Goal: Task Accomplishment & Management: Complete application form

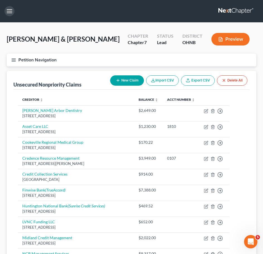
click at [6, 10] on button "button" at bounding box center [9, 11] width 10 height 10
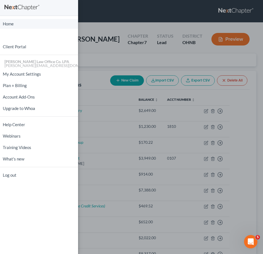
click at [10, 23] on link "Home" at bounding box center [39, 24] width 78 height 10
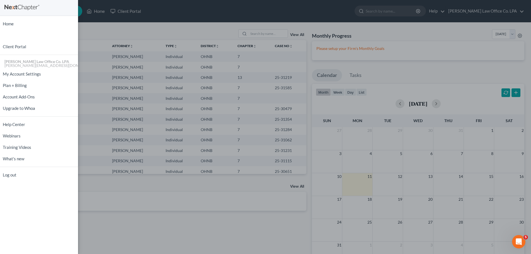
click at [104, 26] on div "Home New Case Client Portal [PERSON_NAME] Law Office Co. [PERSON_NAME] [PERSON_…" at bounding box center [265, 127] width 531 height 254
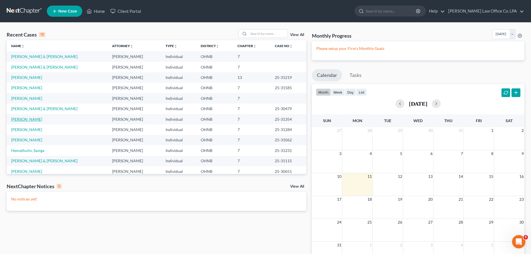
click at [23, 118] on link "[PERSON_NAME]" at bounding box center [26, 119] width 31 height 5
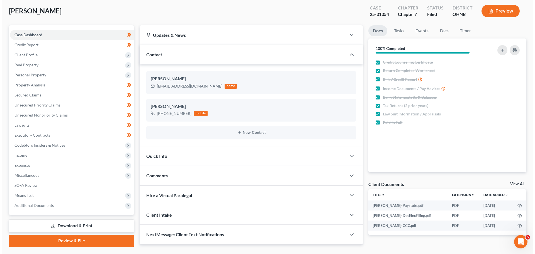
scroll to position [14, 0]
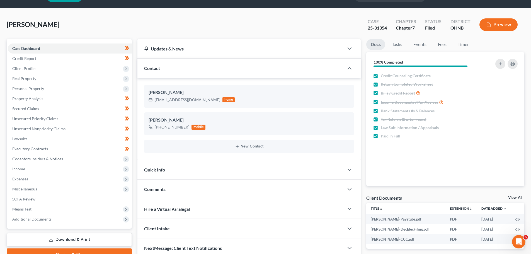
click at [263, 24] on button "Preview" at bounding box center [498, 24] width 38 height 13
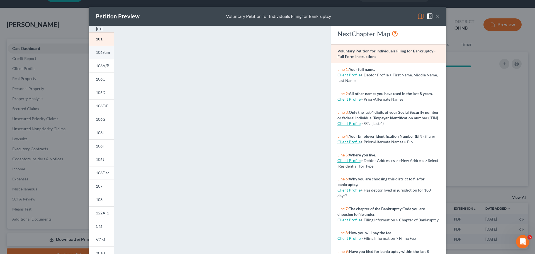
drag, startPoint x: 101, startPoint y: 29, endPoint x: 112, endPoint y: 64, distance: 36.6
click at [101, 29] on div at bounding box center [101, 29] width 25 height 7
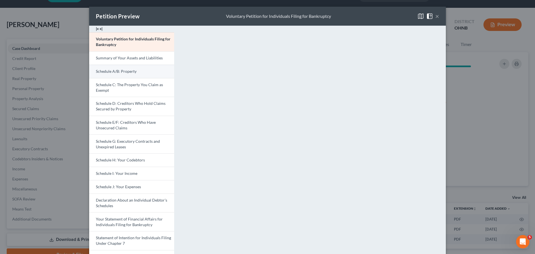
click at [113, 72] on span "Schedule A/B: Property" at bounding box center [116, 71] width 41 height 5
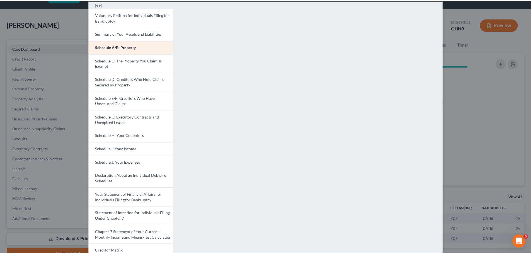
scroll to position [0, 0]
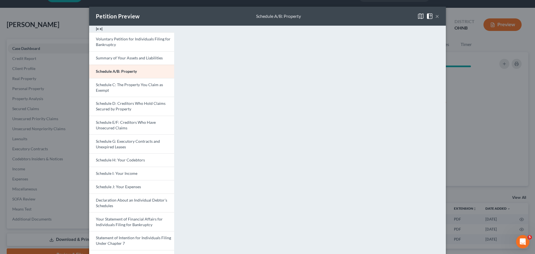
click at [263, 16] on button "×" at bounding box center [437, 16] width 4 height 7
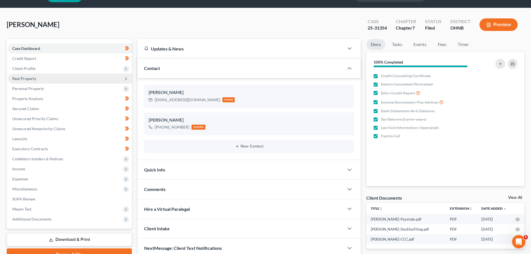
click at [30, 75] on span "Real Property" at bounding box center [70, 79] width 124 height 10
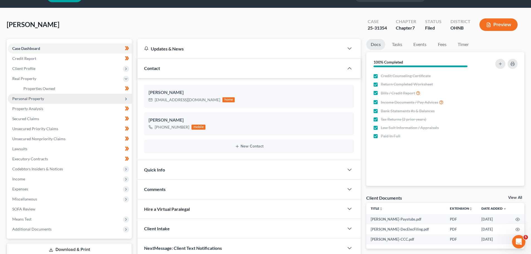
click at [30, 99] on span "Personal Property" at bounding box center [28, 98] width 32 height 5
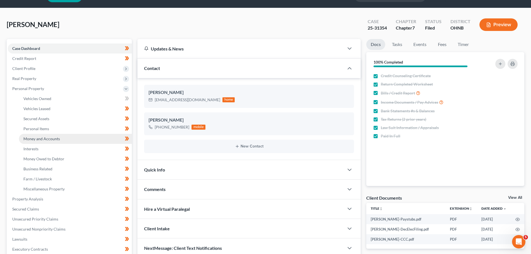
click at [69, 137] on link "Money and Accounts" at bounding box center [75, 139] width 113 height 10
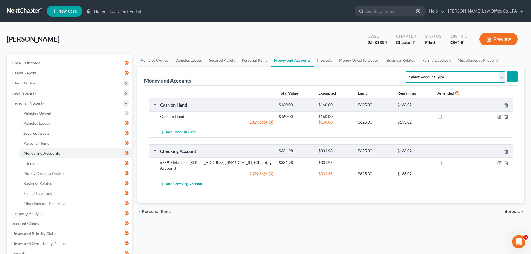
click at [263, 78] on select "Select Account Type Brokerage Cash on Hand Certificates of Deposit Checking Acc…" at bounding box center [455, 76] width 100 height 11
select select "other"
click at [263, 71] on select "Select Account Type Brokerage Cash on Hand Certificates of Deposit Checking Acc…" at bounding box center [455, 76] width 100 height 11
click at [263, 77] on line "submit" at bounding box center [512, 77] width 3 height 0
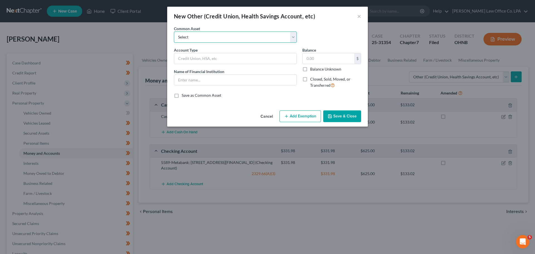
click at [209, 33] on select "Select Credit Union" at bounding box center [235, 37] width 123 height 11
click at [206, 35] on select "Select Credit Union" at bounding box center [235, 37] width 123 height 11
click at [202, 35] on select "Select Credit Union" at bounding box center [235, 37] width 123 height 11
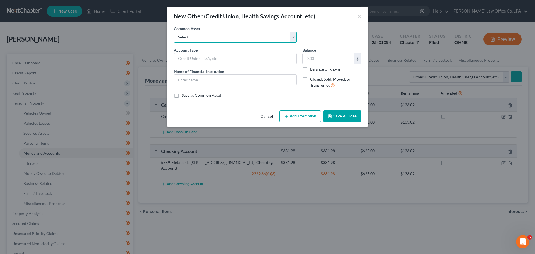
click at [202, 35] on select "Select Credit Union" at bounding box center [235, 37] width 123 height 11
click at [263, 17] on div "New Other (Credit Union, Health Savings Account, etc) ×" at bounding box center [267, 16] width 201 height 19
click at [263, 17] on button "×" at bounding box center [359, 16] width 4 height 7
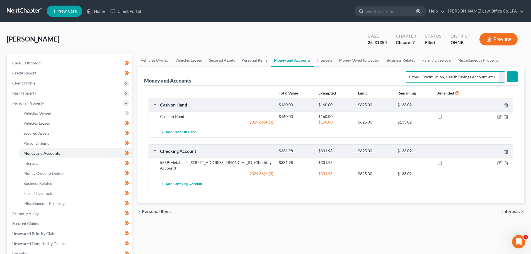
click at [263, 79] on select "Select Account Type Brokerage Cash on Hand Certificates of Deposit Checking Acc…" at bounding box center [455, 76] width 100 height 11
click at [263, 242] on icon "Open Intercom Messenger" at bounding box center [518, 241] width 9 height 9
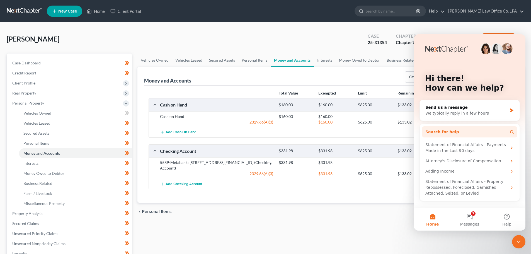
click at [263, 131] on button "Search for help" at bounding box center [469, 131] width 95 height 11
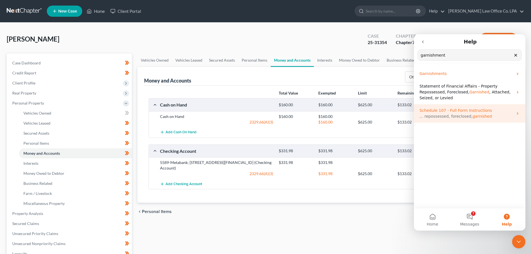
type input "garnishment"
click at [263, 108] on span "Schedule 107 - Full Form Instructions" at bounding box center [456, 110] width 72 height 4
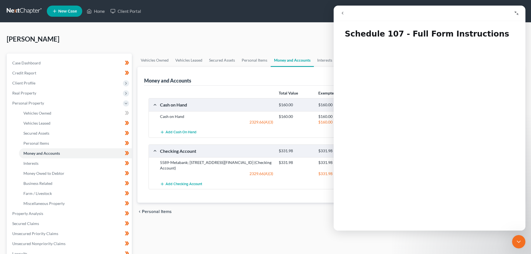
click at [263, 12] on icon "Collapse window" at bounding box center [517, 13] width 4 height 4
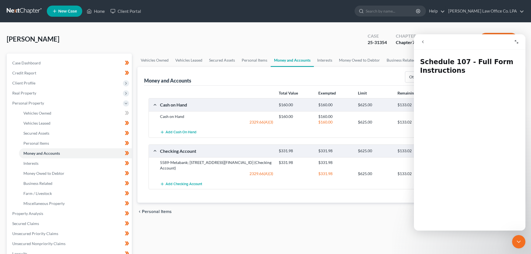
click at [263, 41] on icon "go back" at bounding box center [423, 42] width 4 height 4
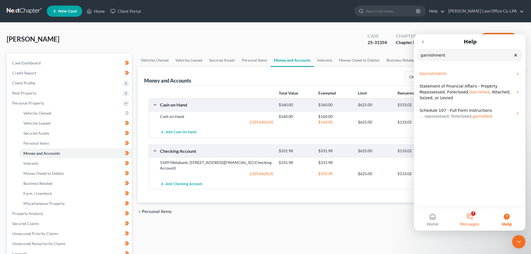
click at [263, 217] on button "7 Messages" at bounding box center [469, 219] width 37 height 22
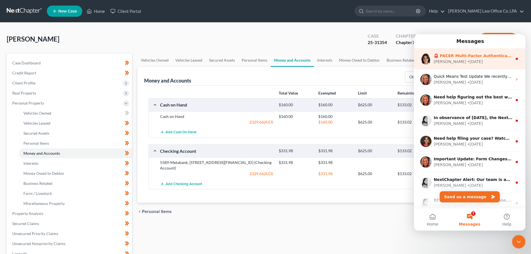
click at [263, 62] on div "[PERSON_NAME] • [DATE]" at bounding box center [473, 62] width 79 height 6
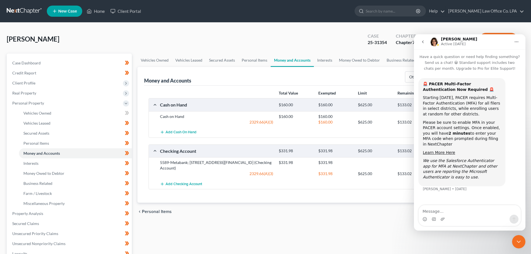
click at [263, 223] on div "Vehicles Owned Vehicles Leased Secured Assets Personal Items Money and Accounts…" at bounding box center [331, 215] width 393 height 322
drag, startPoint x: 518, startPoint y: 242, endPoint x: 885, endPoint y: 416, distance: 405.4
click at [263, 242] on icon "Close Intercom Messenger" at bounding box center [519, 242] width 4 height 2
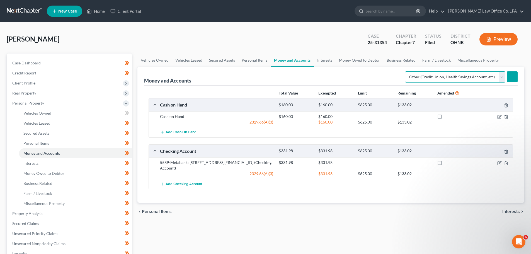
click at [263, 74] on select "Select Account Type Brokerage Cash on Hand Certificates of Deposit Checking Acc…" at bounding box center [455, 76] width 100 height 11
click at [263, 62] on link "Interests" at bounding box center [325, 60] width 22 height 13
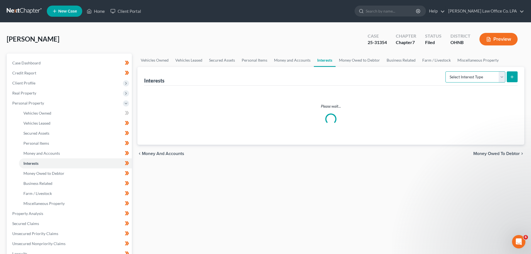
click at [263, 75] on select "Select Interest Type 401K Annuity Bond Education IRA Government Bond Government…" at bounding box center [475, 76] width 60 height 11
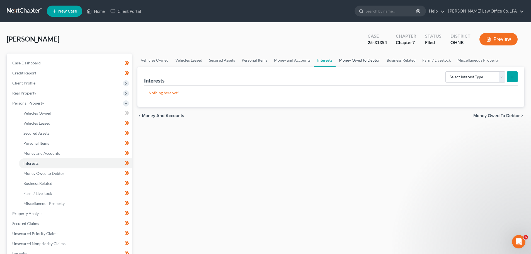
click at [263, 59] on link "Money Owed to Debtor" at bounding box center [360, 60] width 48 height 13
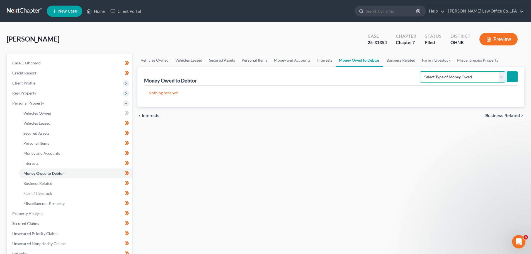
click at [263, 80] on select "Select Type of Money Owed Accounts Receivable Alimony Child Support Claims Agai…" at bounding box center [462, 76] width 85 height 11
select select "claims_against_third_parties"
click at [263, 71] on select "Select Type of Money Owed Accounts Receivable Alimony Child Support Claims Agai…" at bounding box center [462, 76] width 85 height 11
click at [263, 80] on button "submit" at bounding box center [512, 76] width 11 height 11
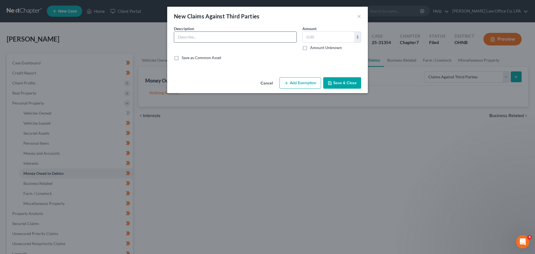
click at [218, 36] on input "text" at bounding box center [235, 37] width 122 height 11
drag, startPoint x: 263, startPoint y: 81, endPoint x: 279, endPoint y: 58, distance: 28.3
click at [263, 58] on div "New Claims Against Third Parties × An exemption set must first be selected from…" at bounding box center [267, 50] width 201 height 86
click at [207, 32] on input "text" at bounding box center [235, 37] width 122 height 11
click at [263, 16] on button "×" at bounding box center [359, 16] width 4 height 7
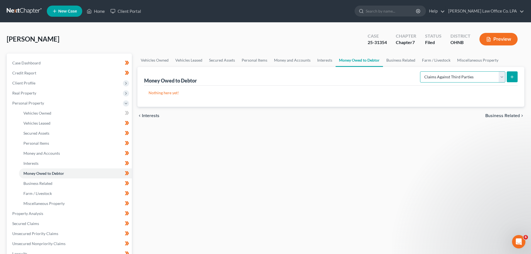
click at [263, 79] on select "Select Type of Money Owed Accounts Receivable Alimony Child Support Claims Agai…" at bounding box center [462, 76] width 85 height 11
click at [263, 71] on select "Select Type of Money Owed Accounts Receivable Alimony Child Support Claims Agai…" at bounding box center [462, 76] width 85 height 11
click at [263, 79] on button "submit" at bounding box center [512, 76] width 11 height 11
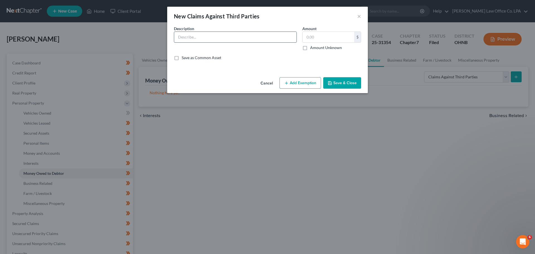
click at [205, 37] on input "text" at bounding box center [235, 37] width 122 height 11
click at [263, 9] on div "New Claims Against Third Parties ×" at bounding box center [267, 16] width 201 height 19
click at [247, 37] on input "Garnishment Disgorgement - $" at bounding box center [235, 37] width 122 height 11
click at [263, 38] on input "text" at bounding box center [329, 37] width 52 height 11
drag, startPoint x: 249, startPoint y: 39, endPoint x: 229, endPoint y: 38, distance: 19.8
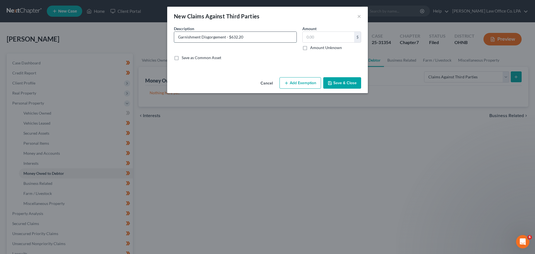
click at [229, 38] on input "Garnishment Disgorgement - $632.20" at bounding box center [235, 37] width 122 height 11
type input "Garnishment Disgorgement - [PERSON_NAME]"
click at [263, 37] on input "text" at bounding box center [329, 37] width 52 height 11
type input "2"
type input "632.20"
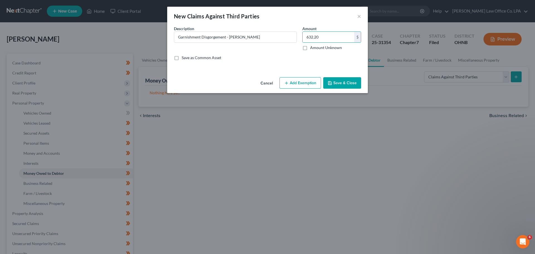
click at [263, 87] on button "Add Exemption" at bounding box center [301, 83] width 42 height 12
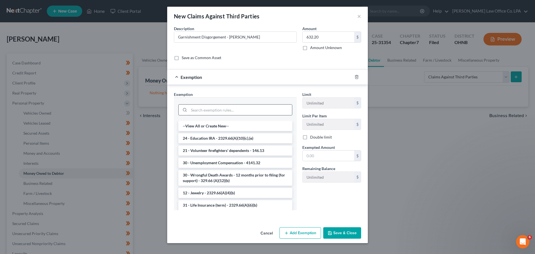
click at [218, 114] on input "search" at bounding box center [240, 110] width 103 height 11
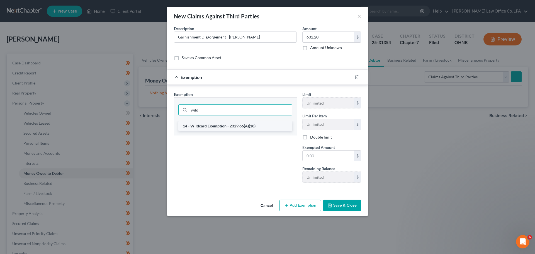
type input "wild"
click at [220, 128] on li "14 - Wildcard Exemption - 2329.66(A)(18)" at bounding box center [235, 126] width 114 height 10
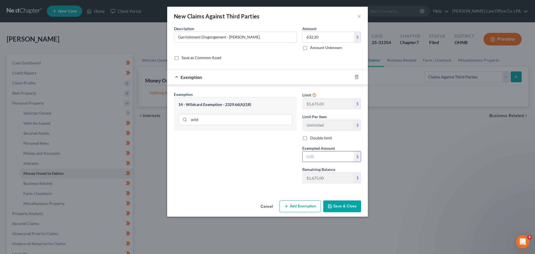
drag, startPoint x: 319, startPoint y: 157, endPoint x: 330, endPoint y: 154, distance: 11.3
click at [263, 157] on input "text" at bounding box center [329, 156] width 52 height 11
type input "632.20"
click at [236, 144] on div "Exemption Set must be selected for CA. Exemption * 14 - Wildcard Exemption - 23…" at bounding box center [235, 139] width 129 height 96
click at [263, 207] on button "Save & Close" at bounding box center [342, 206] width 38 height 12
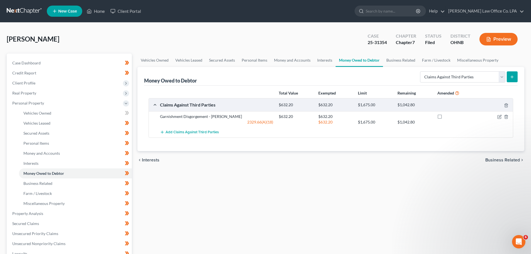
click at [263, 16] on nav "Home New Case Client Portal [PERSON_NAME] Law Office Co. LPA [PERSON_NAME][EMAI…" at bounding box center [265, 11] width 531 height 22
click at [263, 44] on button "Preview" at bounding box center [498, 39] width 38 height 13
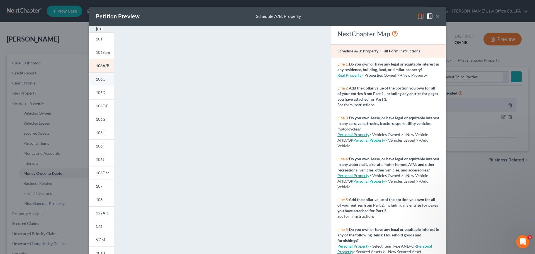
click at [103, 78] on link "106C" at bounding box center [101, 78] width 25 height 13
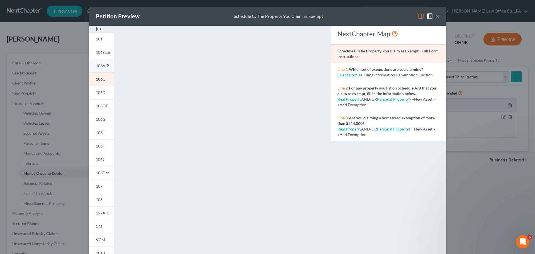
click at [102, 65] on span "106A/B" at bounding box center [102, 65] width 13 height 5
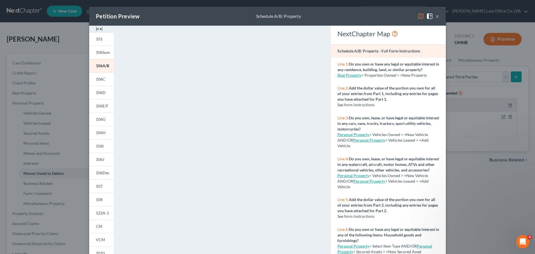
click at [263, 18] on button "×" at bounding box center [437, 16] width 4 height 7
